Goal: Task Accomplishment & Management: Manage account settings

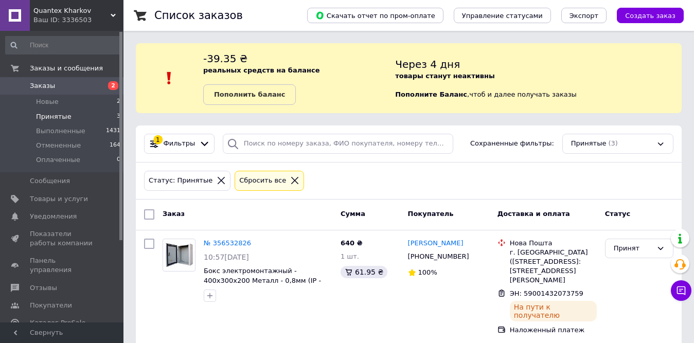
click at [53, 115] on span "Принятые" at bounding box center [54, 116] width 36 height 9
click at [37, 100] on span "Новые" at bounding box center [47, 101] width 23 height 9
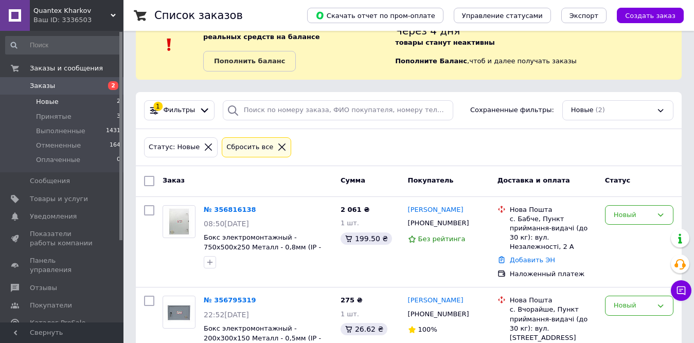
scroll to position [51, 0]
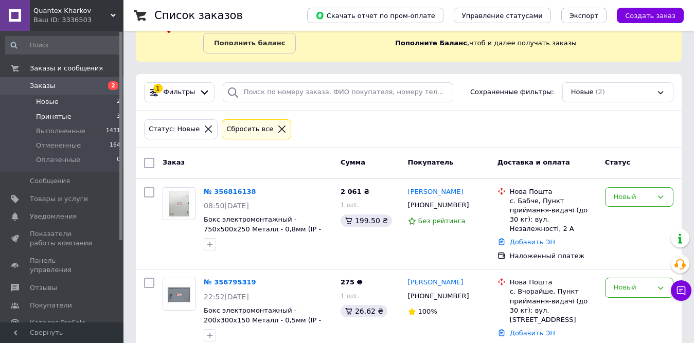
click at [61, 114] on span "Принятые" at bounding box center [54, 116] width 36 height 9
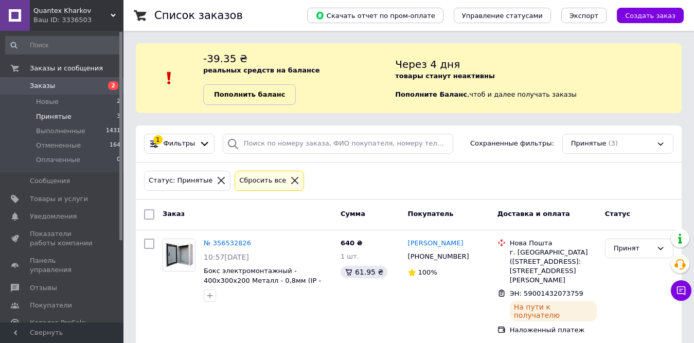
click at [259, 94] on b "Пополнить баланс" at bounding box center [249, 95] width 71 height 8
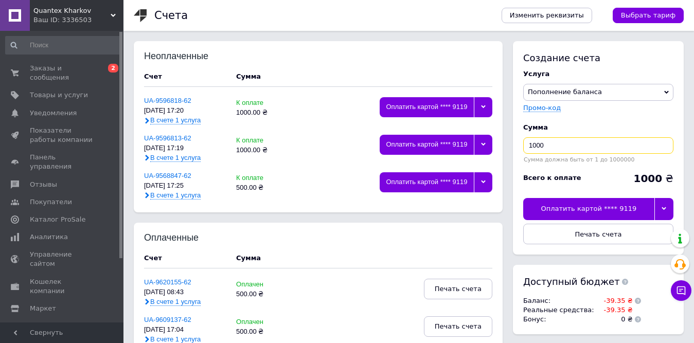
drag, startPoint x: 567, startPoint y: 150, endPoint x: 521, endPoint y: 150, distance: 46.3
click at [521, 150] on div "Создание счета Услуга Пополнение баланса Premium-дизайн Промо-код Сумма 1000 Су…" at bounding box center [598, 148] width 171 height 214
type input "500"
click at [573, 205] on div "Оплатить картой **** 9119" at bounding box center [589, 209] width 131 height 22
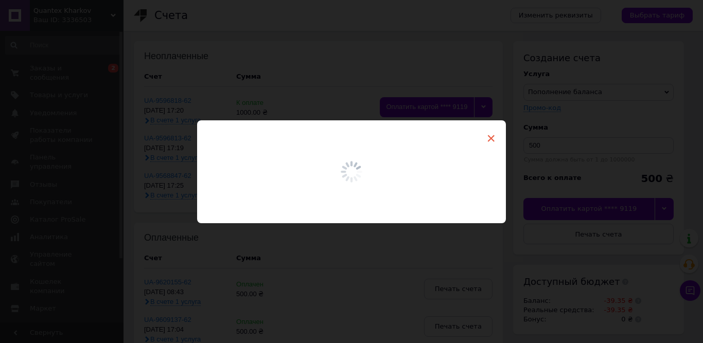
click at [489, 141] on span "×" at bounding box center [490, 139] width 9 height 18
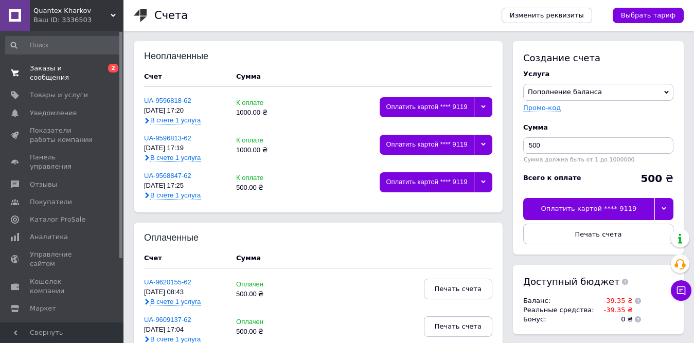
click at [76, 76] on link "Заказы и сообщения 0 2" at bounding box center [63, 73] width 127 height 27
